Goal: Information Seeking & Learning: Compare options

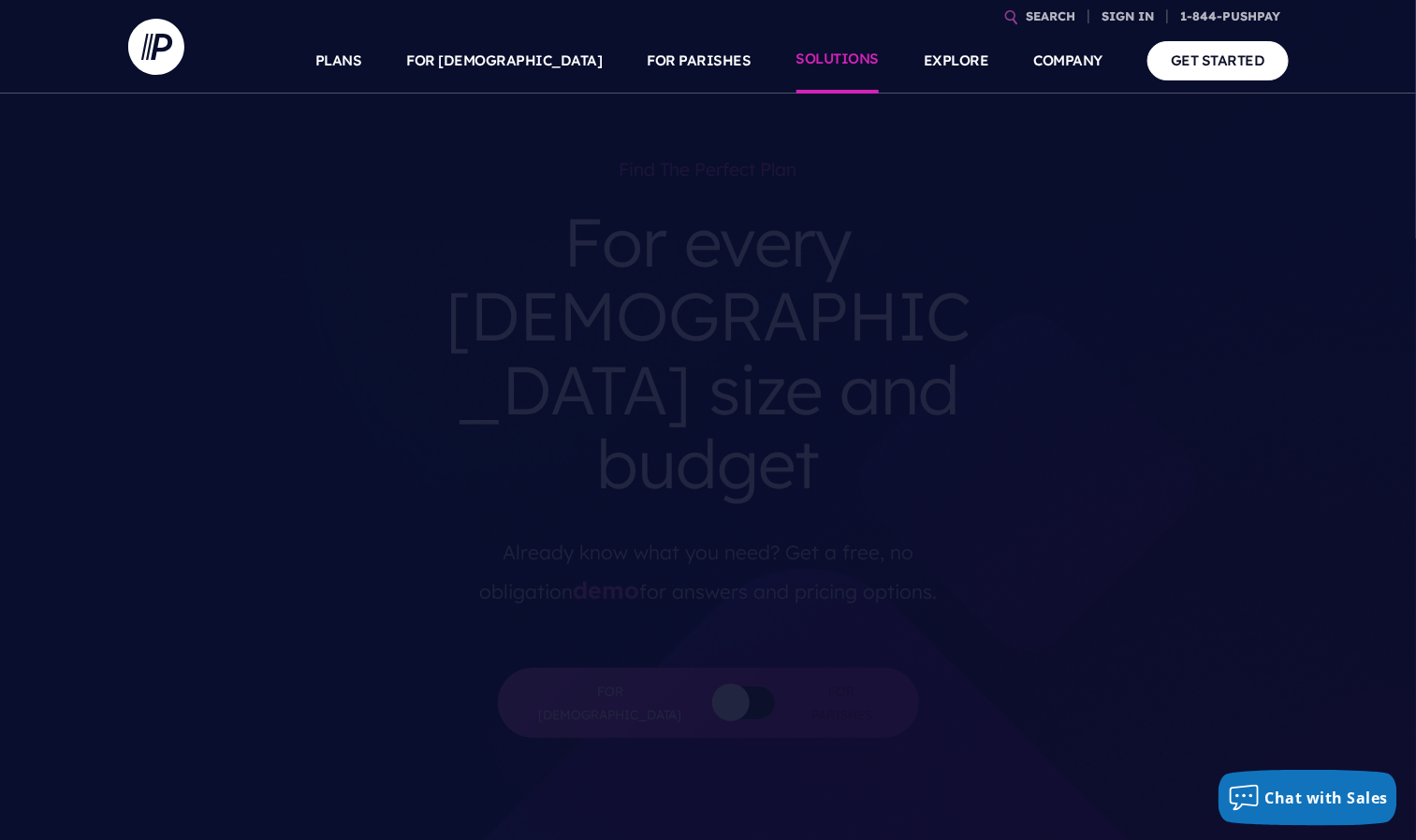
click at [839, 51] on link "SOLUTIONS" at bounding box center [838, 60] width 84 height 65
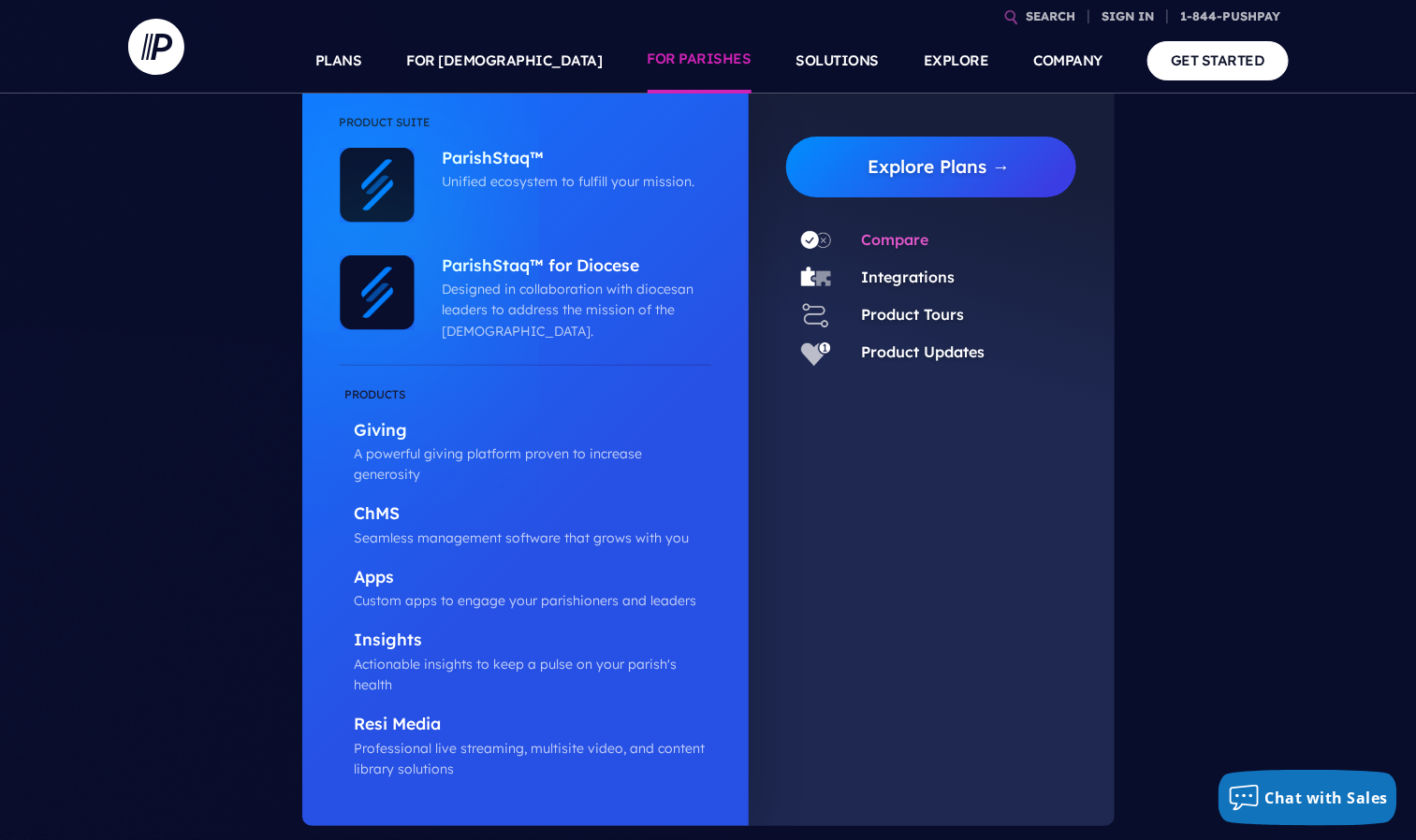
click at [893, 234] on link "Compare" at bounding box center [893, 239] width 67 height 18
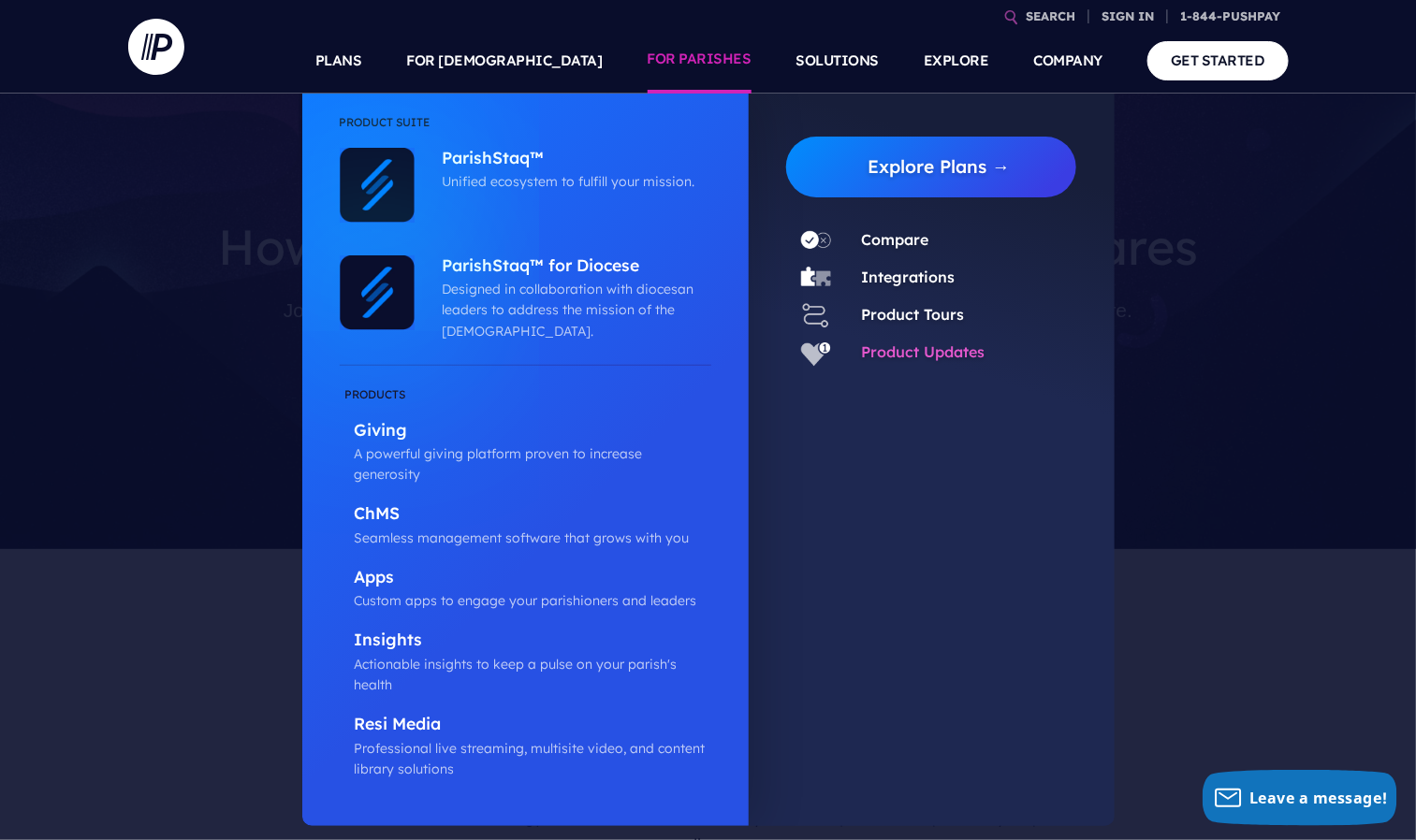
click at [898, 343] on link "Product Updates" at bounding box center [922, 352] width 123 height 18
